Goal: Task Accomplishment & Management: Use online tool/utility

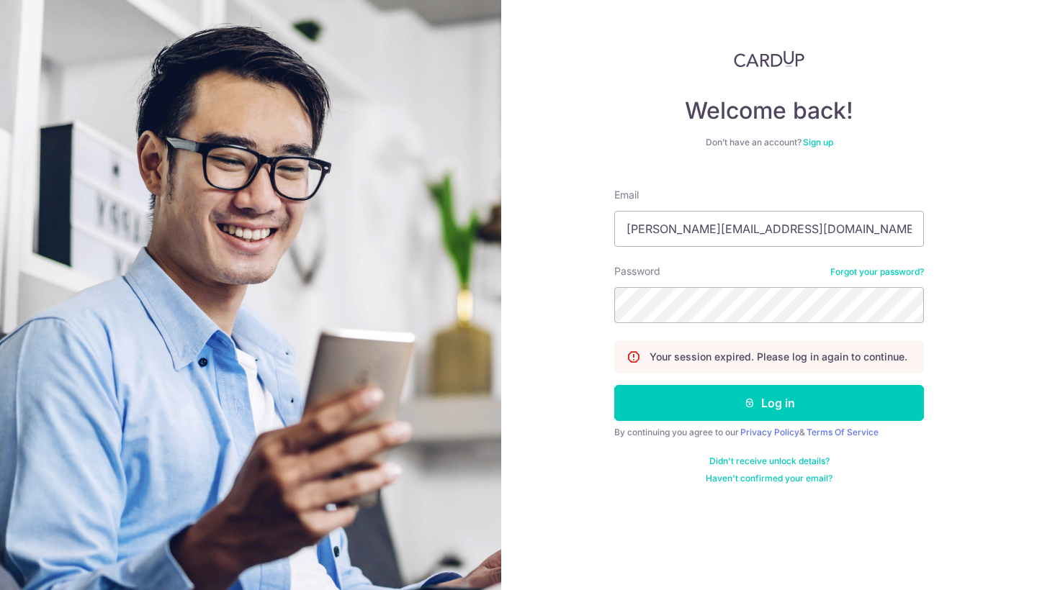
type input "marcus@asiawinecellar.com"
click at [769, 403] on button "Log in" at bounding box center [769, 403] width 310 height 36
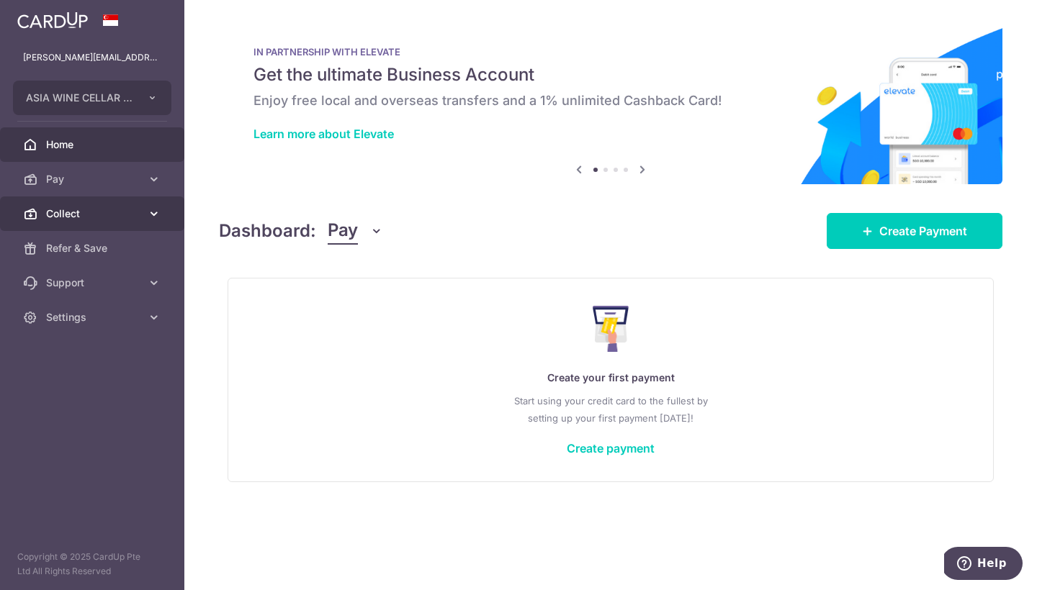
click at [123, 207] on span "Collect" at bounding box center [93, 214] width 95 height 14
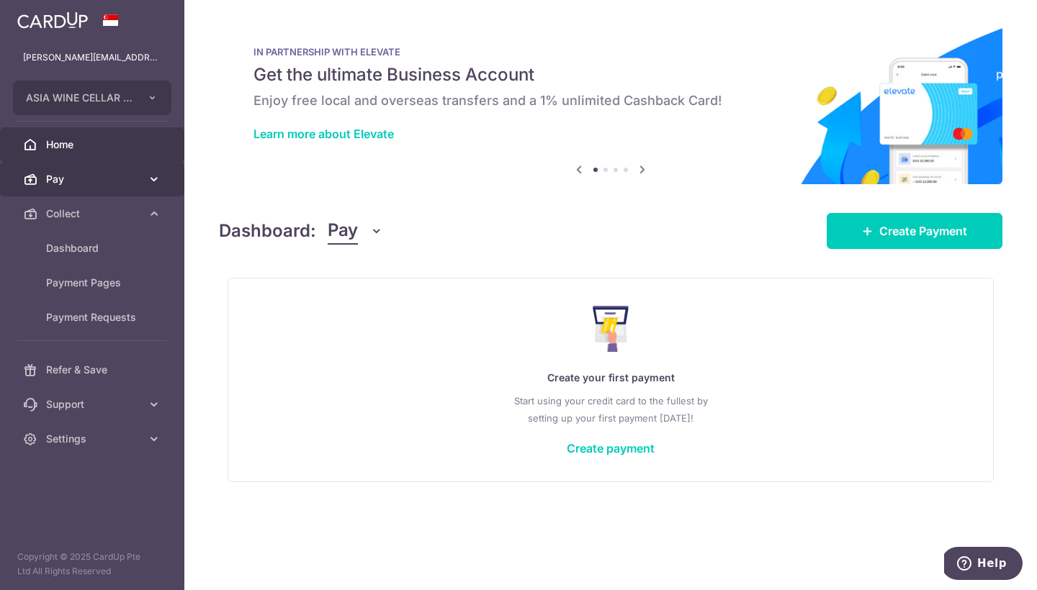
click at [144, 181] on link "Pay" at bounding box center [92, 179] width 184 height 35
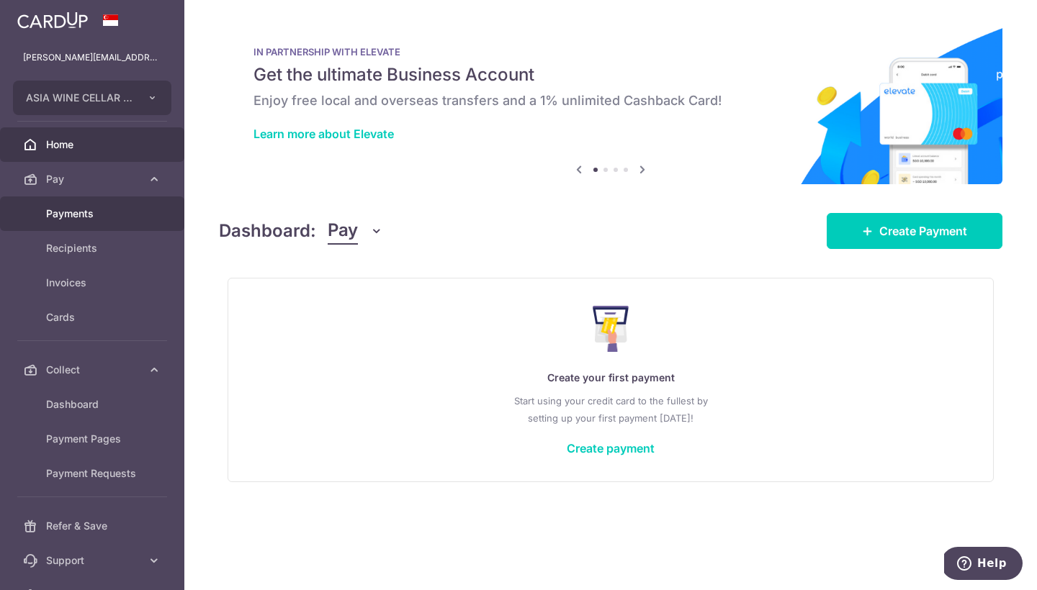
click at [131, 207] on span "Payments" at bounding box center [93, 214] width 95 height 14
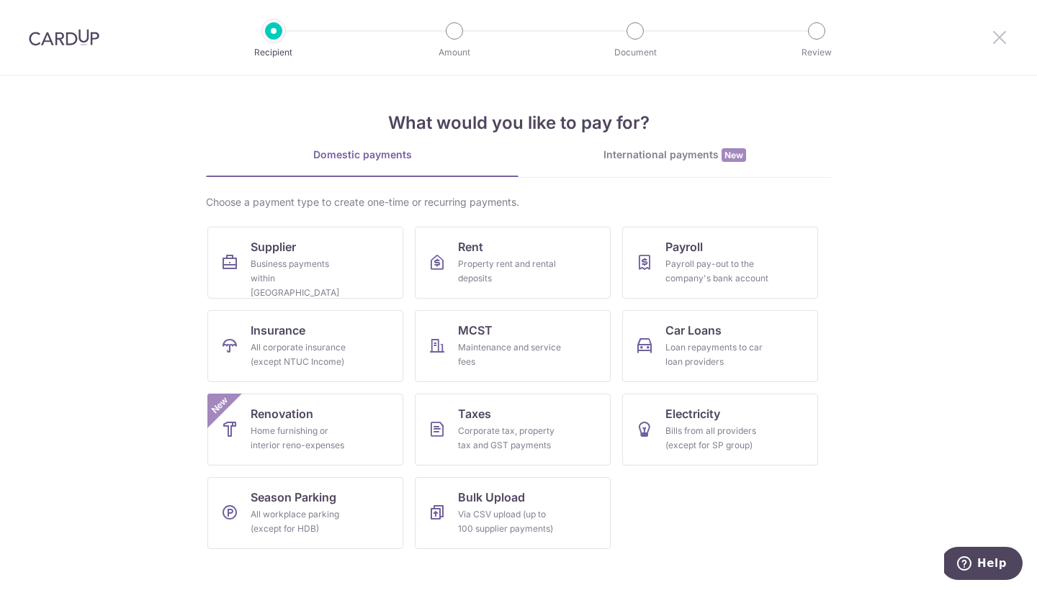
click at [994, 38] on icon at bounding box center [999, 37] width 17 height 18
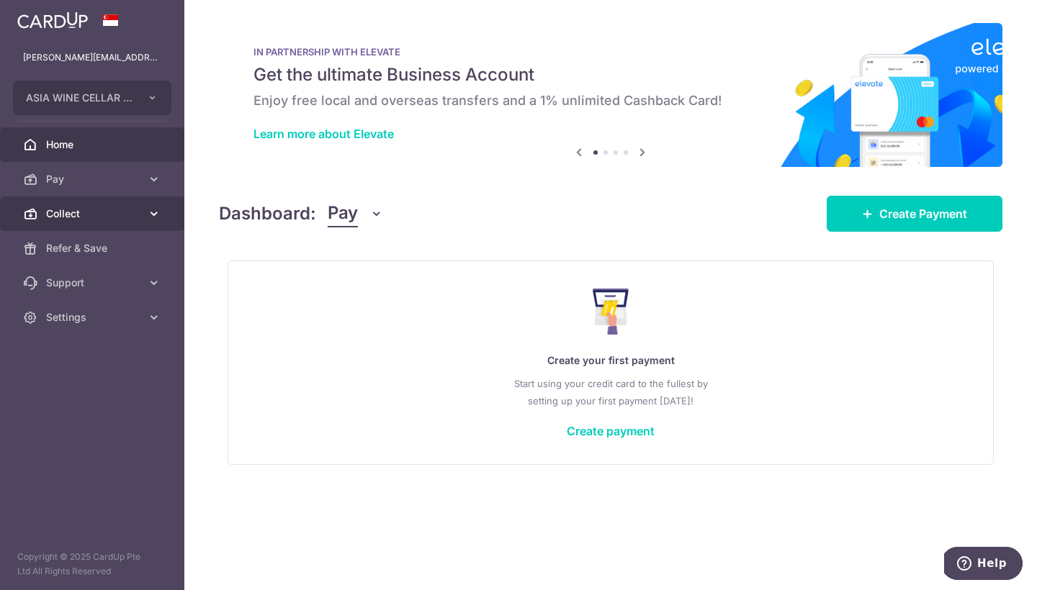
click at [120, 212] on span "Collect" at bounding box center [93, 214] width 95 height 14
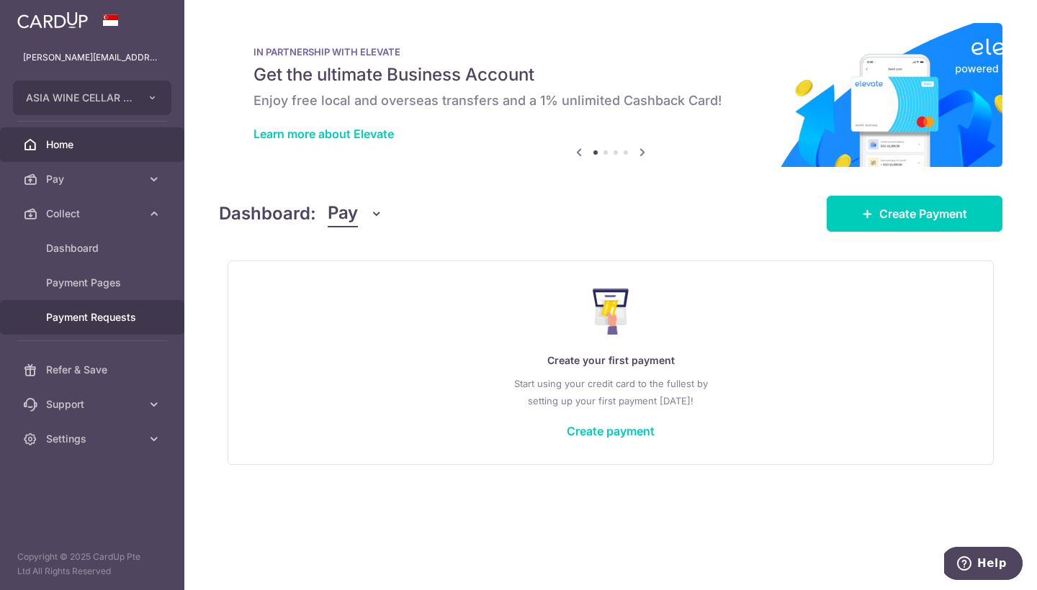
click at [106, 325] on link "Payment Requests" at bounding box center [92, 317] width 184 height 35
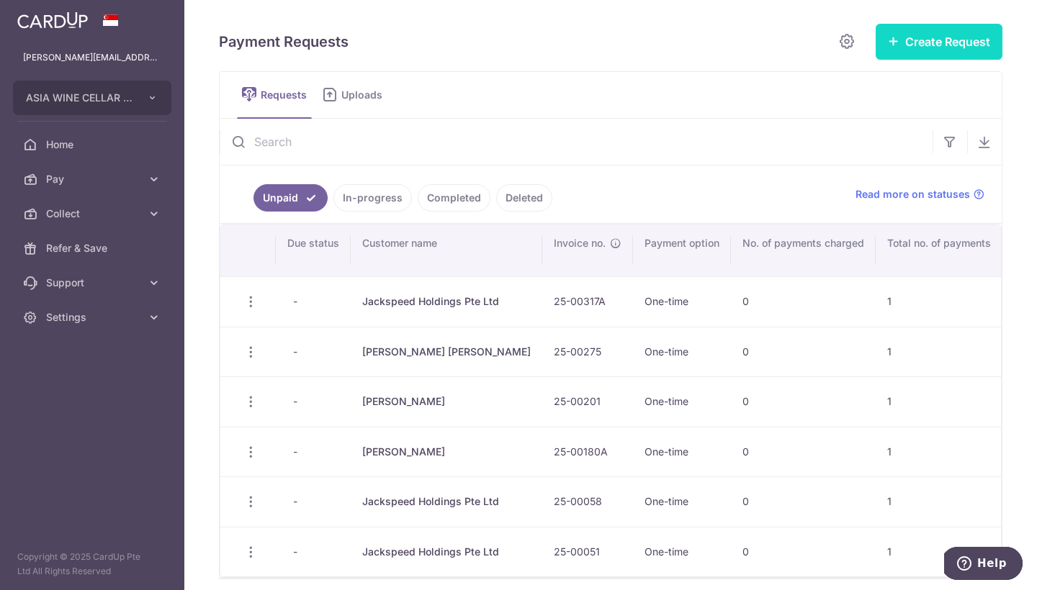
click at [942, 26] on button "Create Request" at bounding box center [938, 42] width 127 height 36
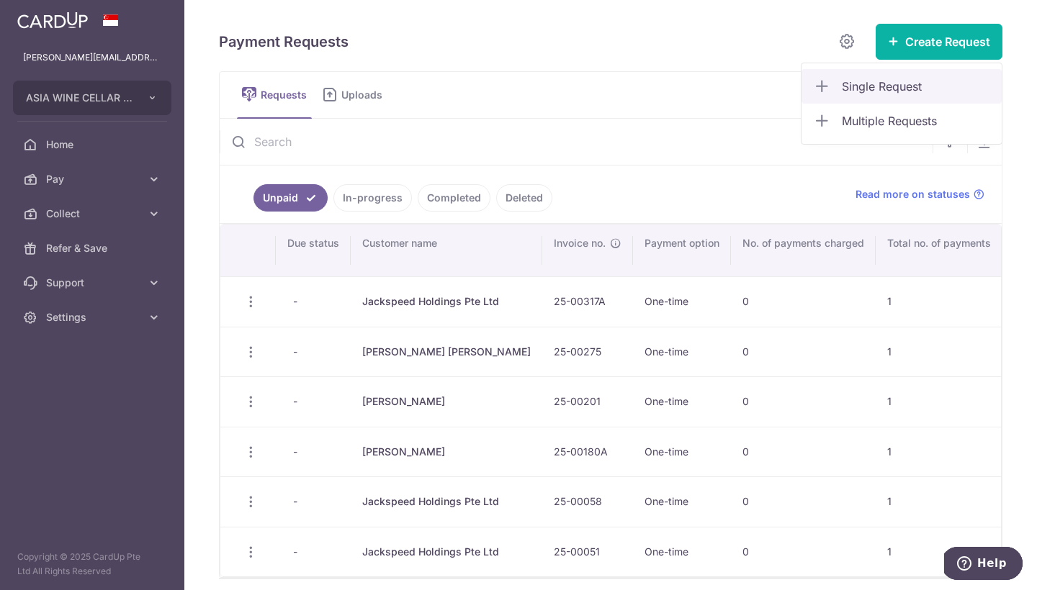
click at [903, 79] on span "Single Request" at bounding box center [916, 86] width 148 height 17
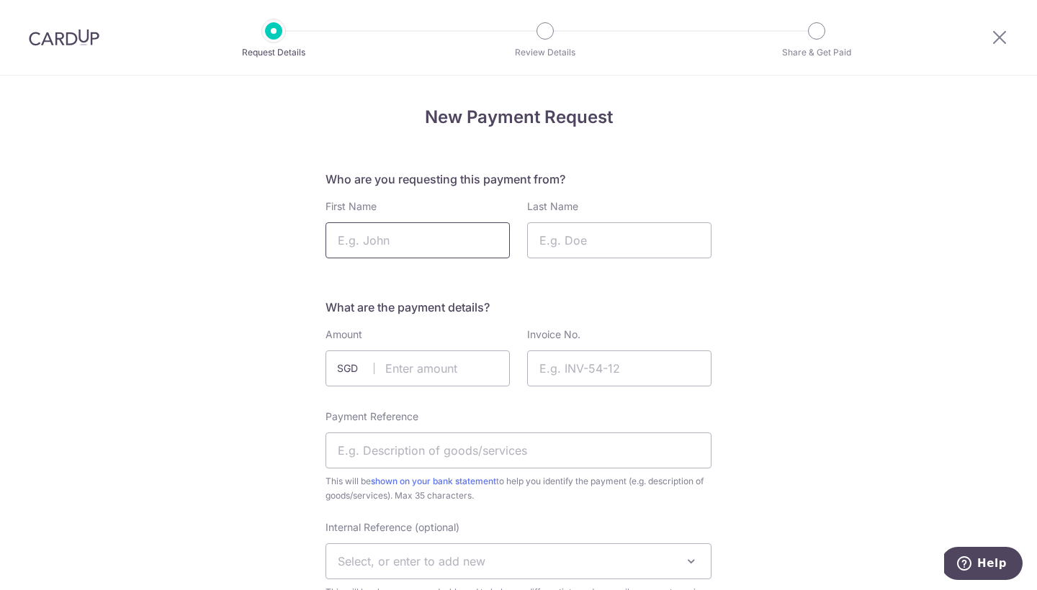
click at [493, 234] on input "First Name" at bounding box center [417, 240] width 184 height 36
type input "Jackspeed Holdings"
type input "Pte Ltd"
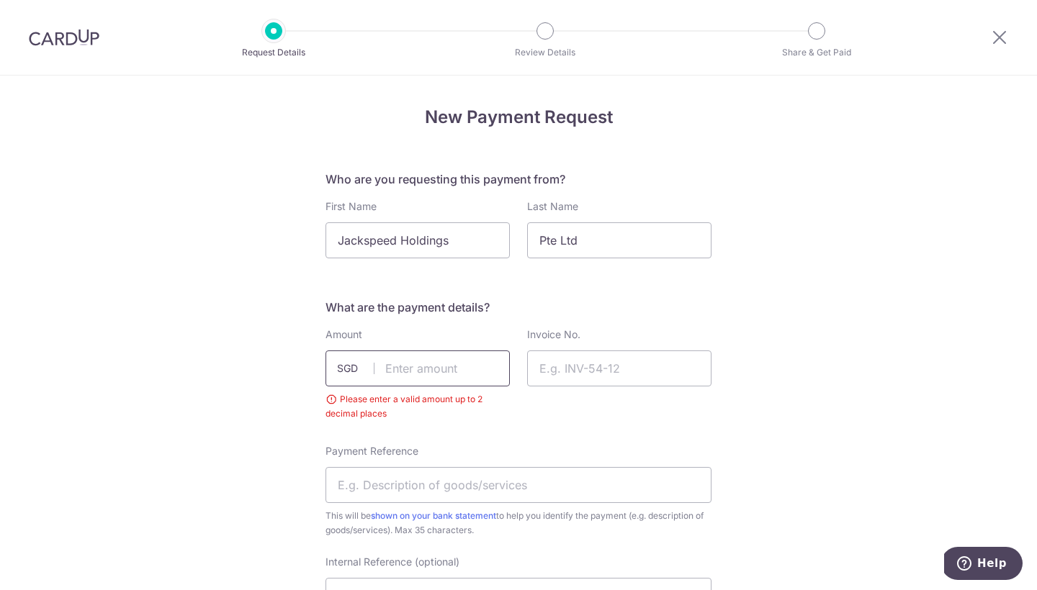
click at [435, 372] on input "text" at bounding box center [417, 369] width 184 height 36
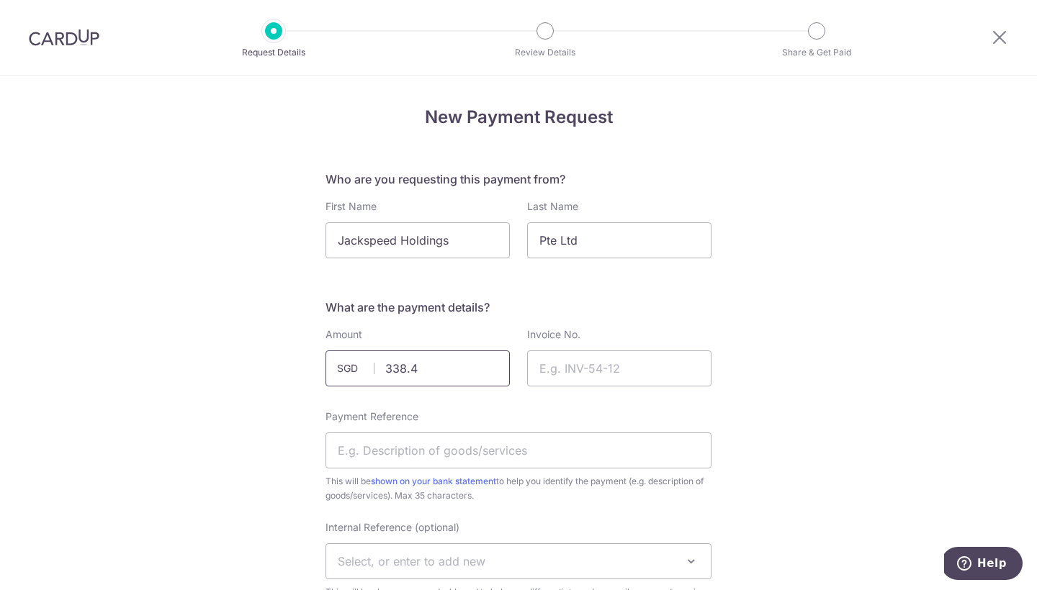
type input "338.45"
type input "25-00368A"
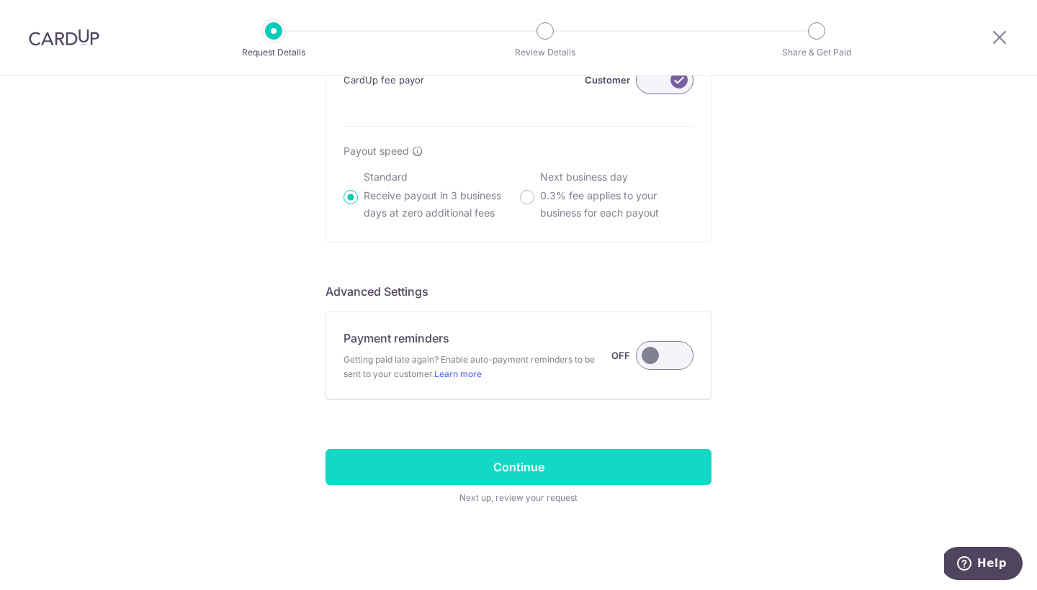
scroll to position [926, 0]
type input "25-00368A Jackspeed"
click at [569, 459] on input "Continue" at bounding box center [518, 467] width 386 height 36
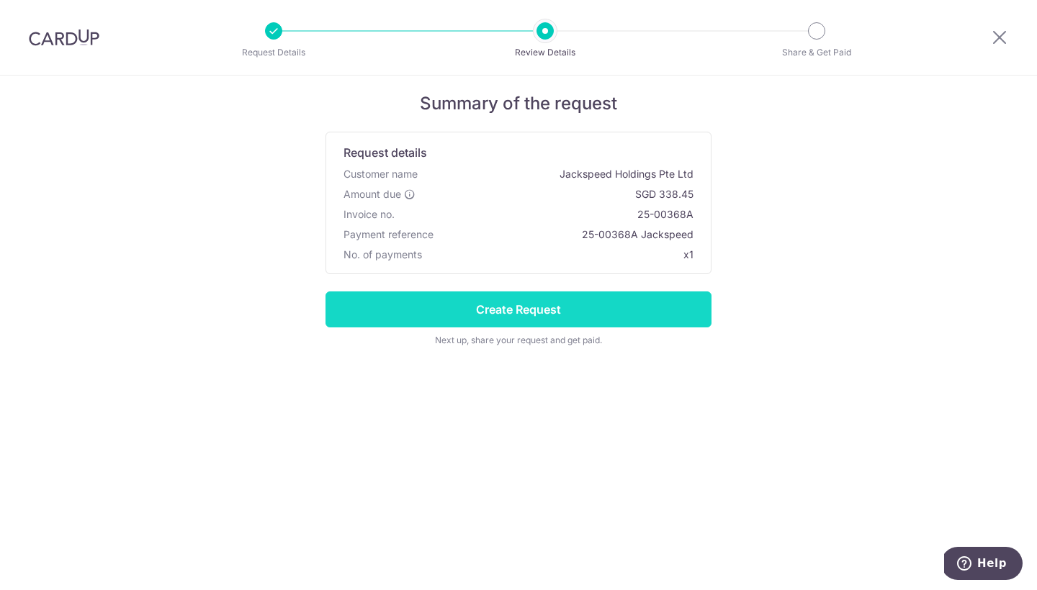
click at [526, 305] on input "Create Request" at bounding box center [518, 310] width 386 height 36
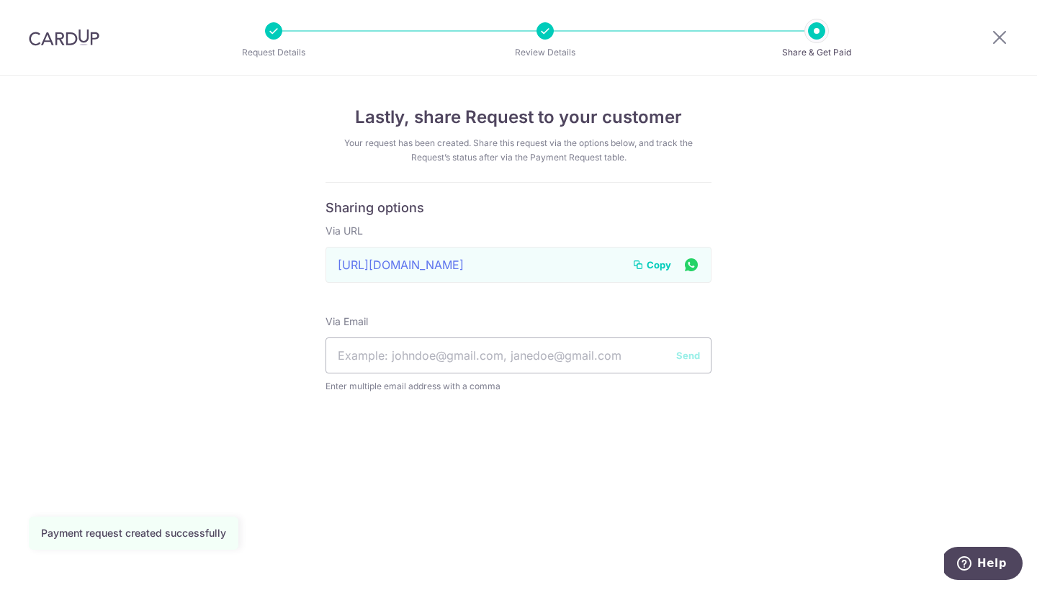
click at [657, 262] on span "Copy" at bounding box center [659, 265] width 24 height 14
